Goal: Task Accomplishment & Management: Manage account settings

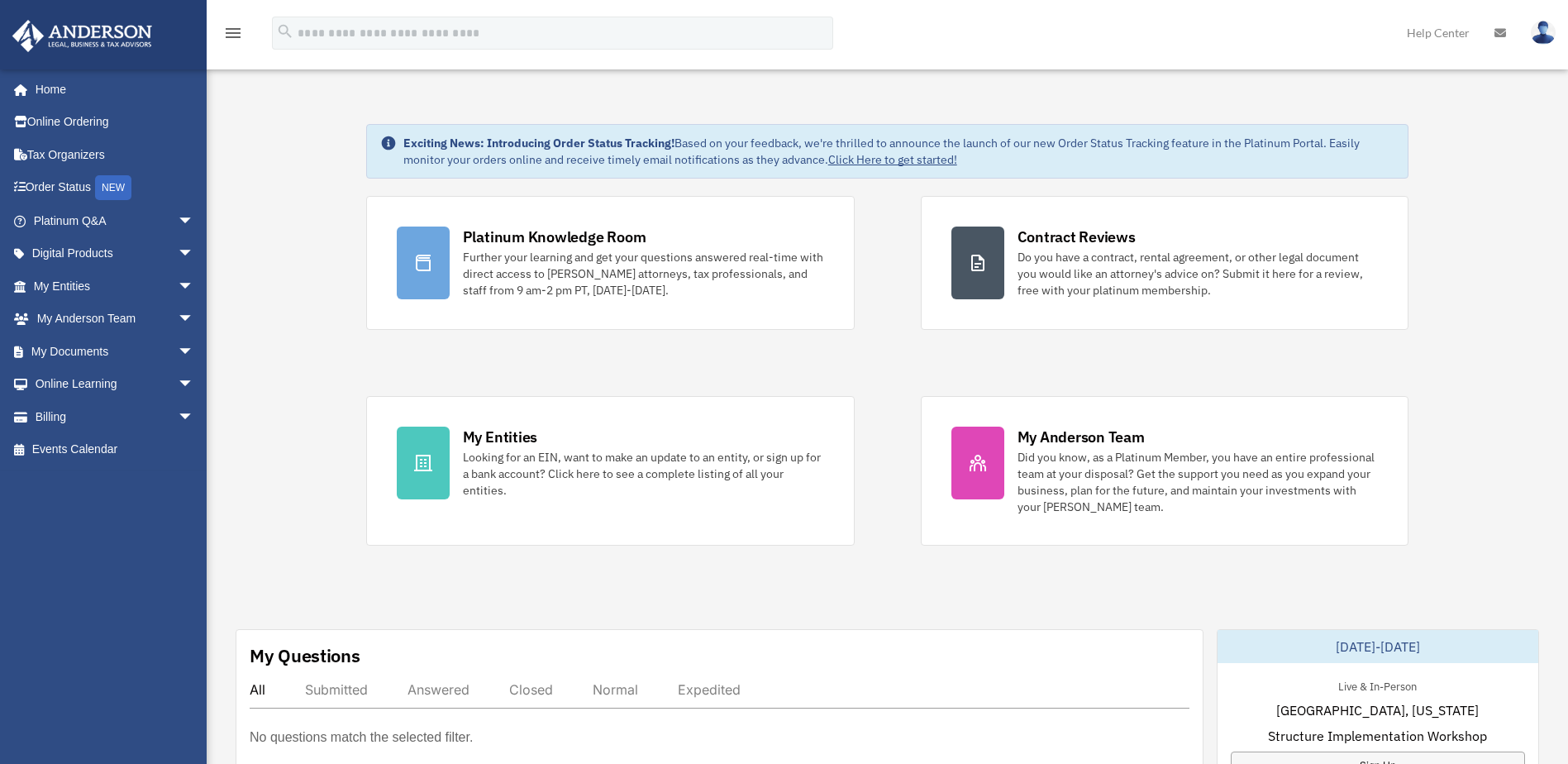
click at [1549, 20] on link at bounding box center [1543, 32] width 50 height 73
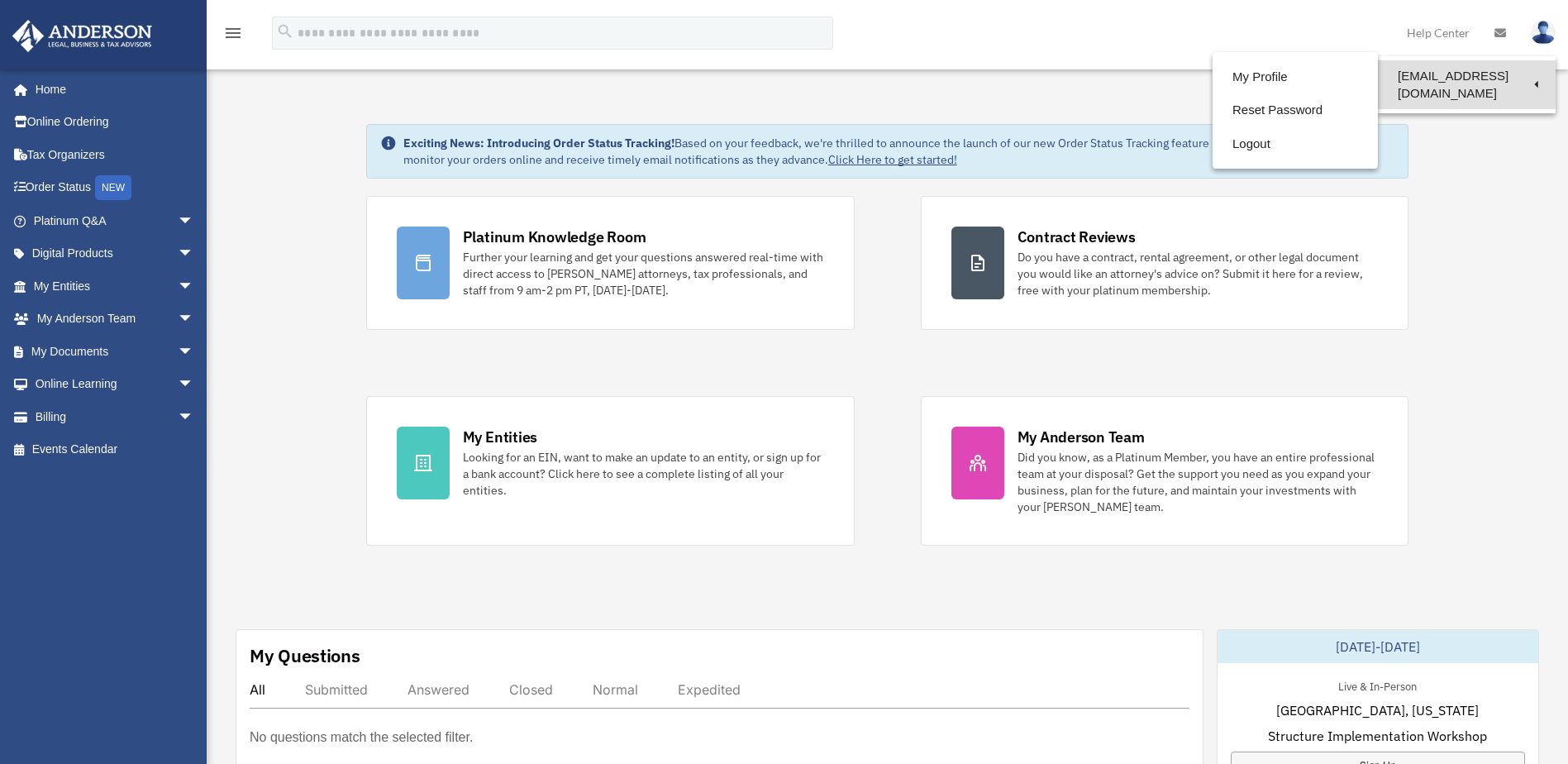
click at [1436, 79] on link "[EMAIL_ADDRESS][DOMAIN_NAME]" at bounding box center [1467, 85] width 177 height 49
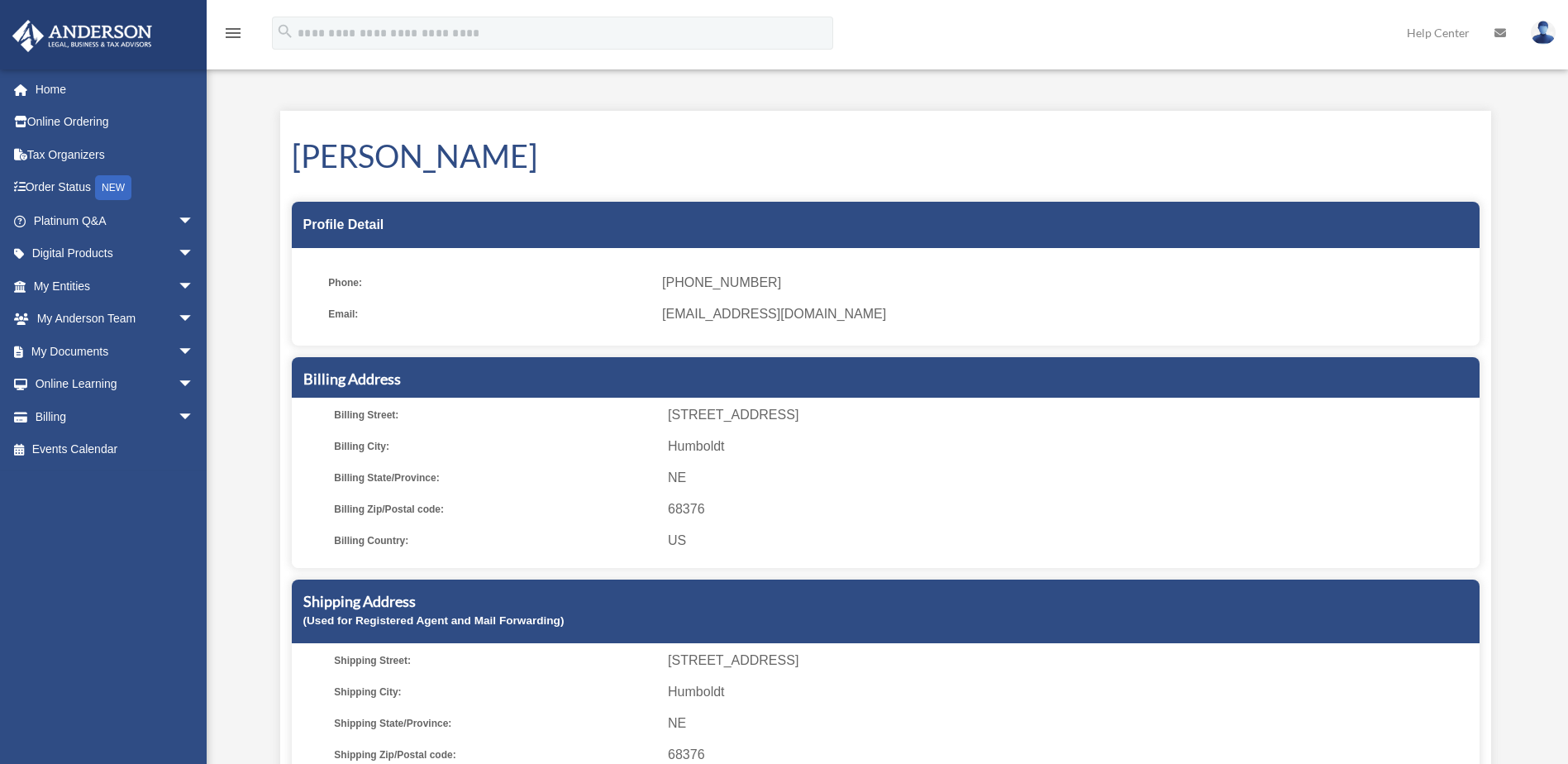
click at [1548, 30] on img at bounding box center [1543, 32] width 24 height 24
click at [1257, 110] on link "Reset Password" at bounding box center [1296, 110] width 166 height 34
